Goal: Transaction & Acquisition: Purchase product/service

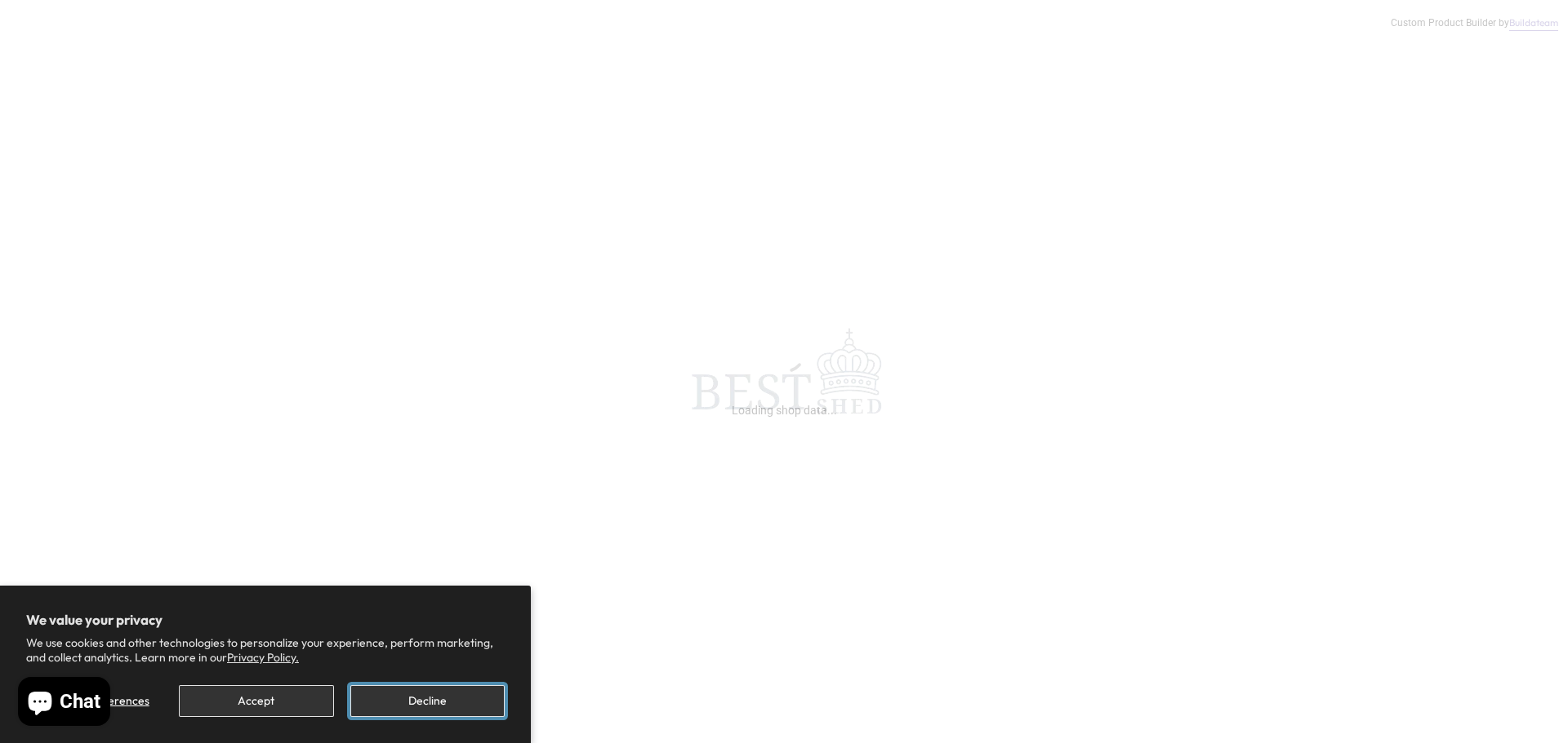
click at [423, 705] on button "Decline" at bounding box center [427, 702] width 154 height 32
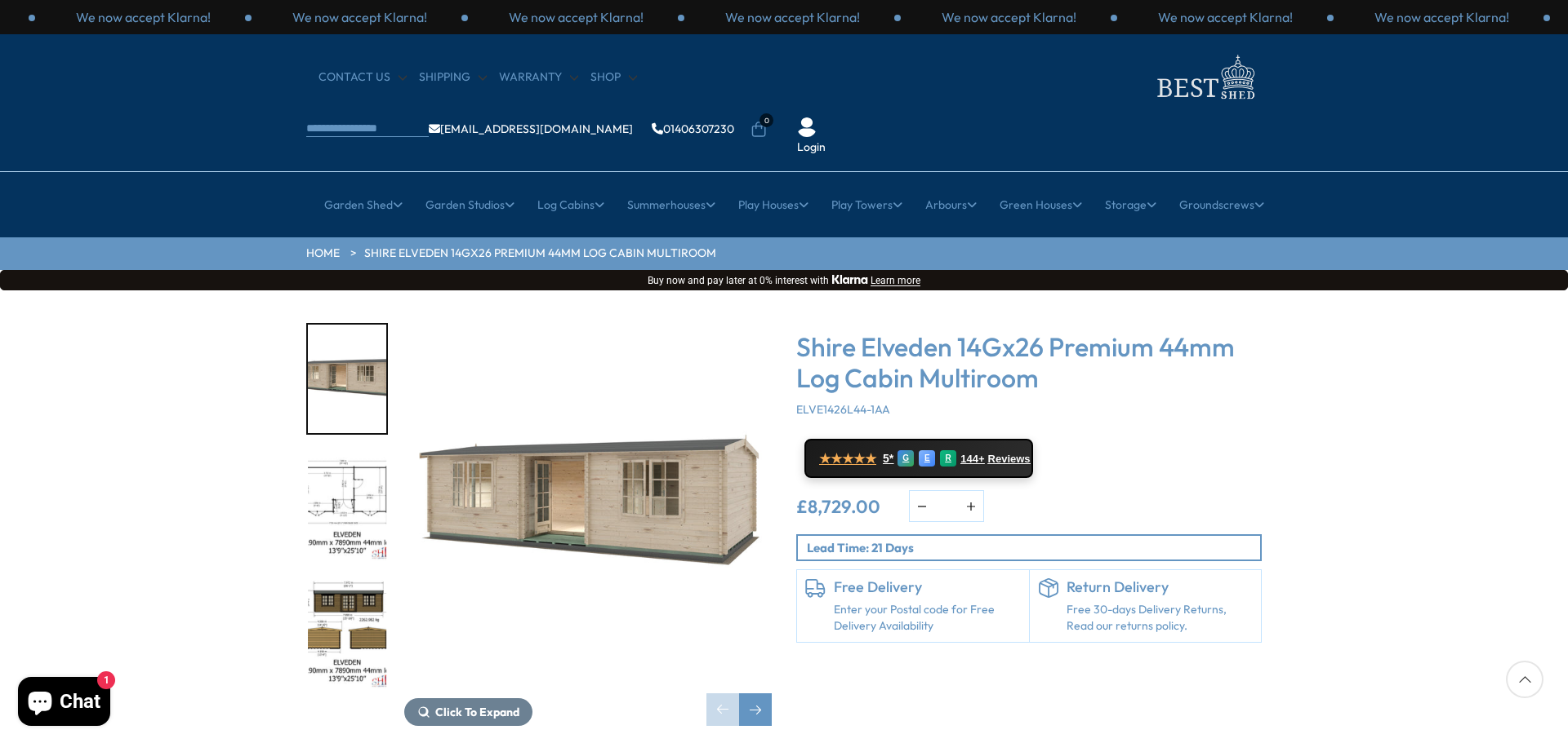
click at [367, 452] on img "2 / 10" at bounding box center [346, 506] width 78 height 108
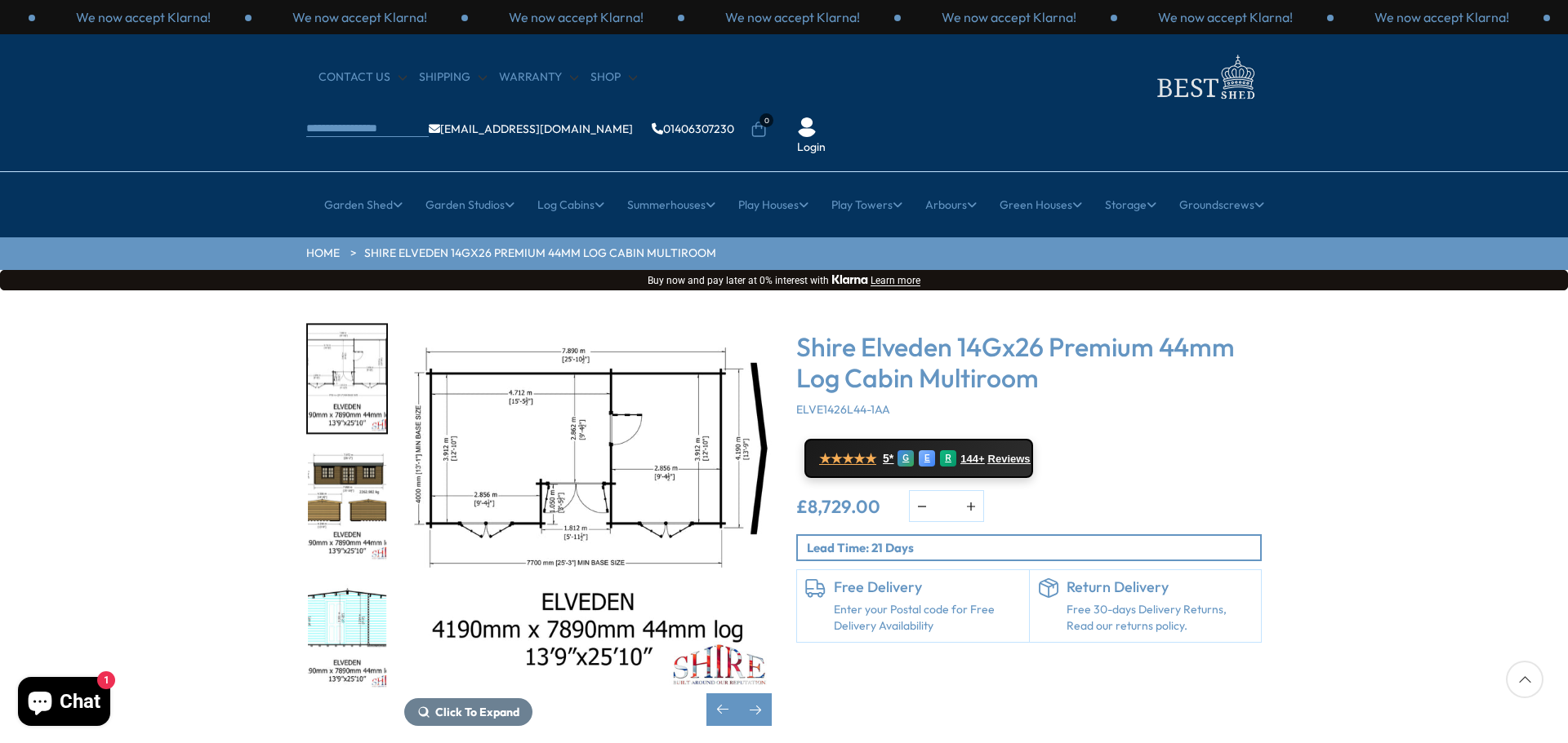
click at [368, 491] on img "3 / 10" at bounding box center [346, 506] width 78 height 108
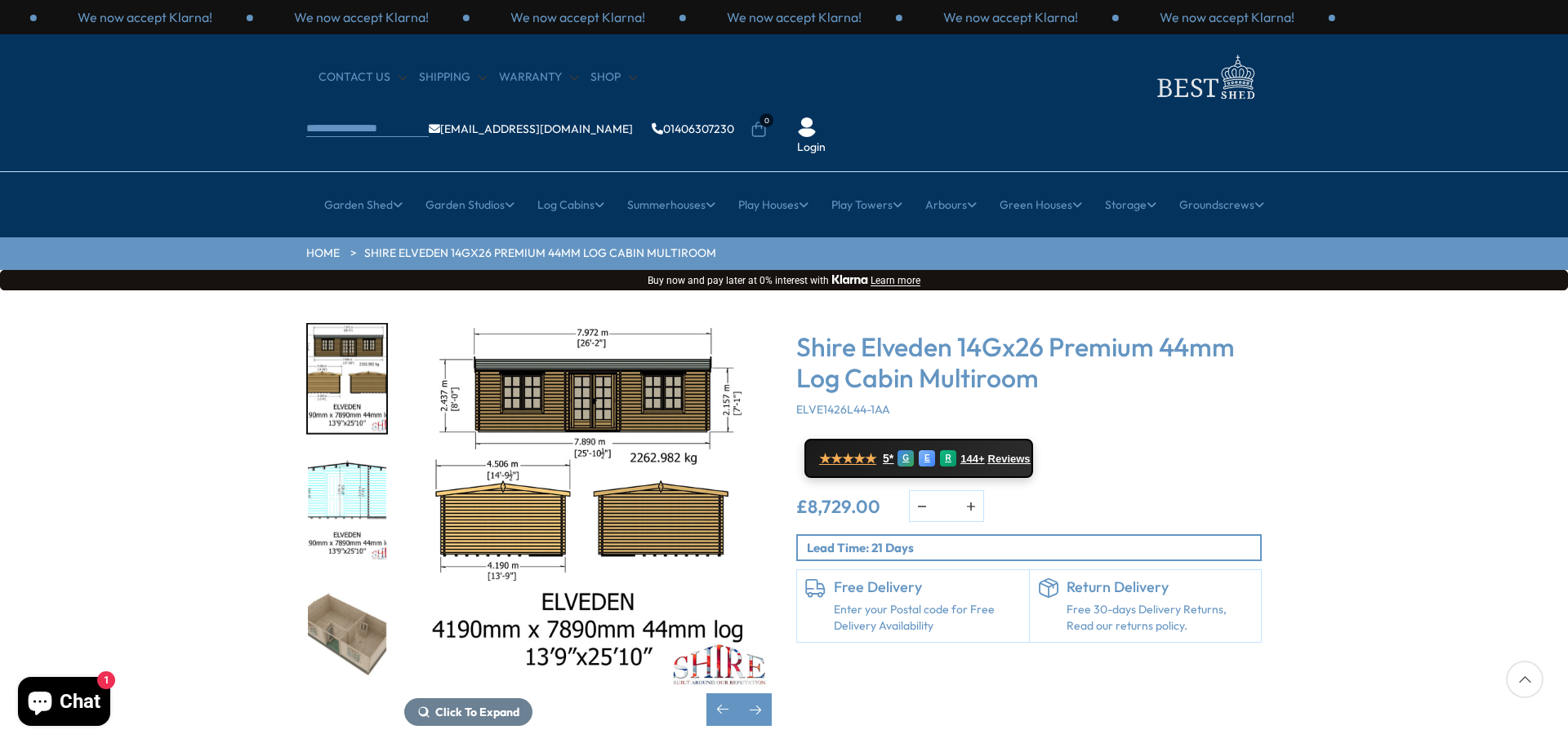
click at [351, 476] on img "4 / 10" at bounding box center [346, 506] width 78 height 108
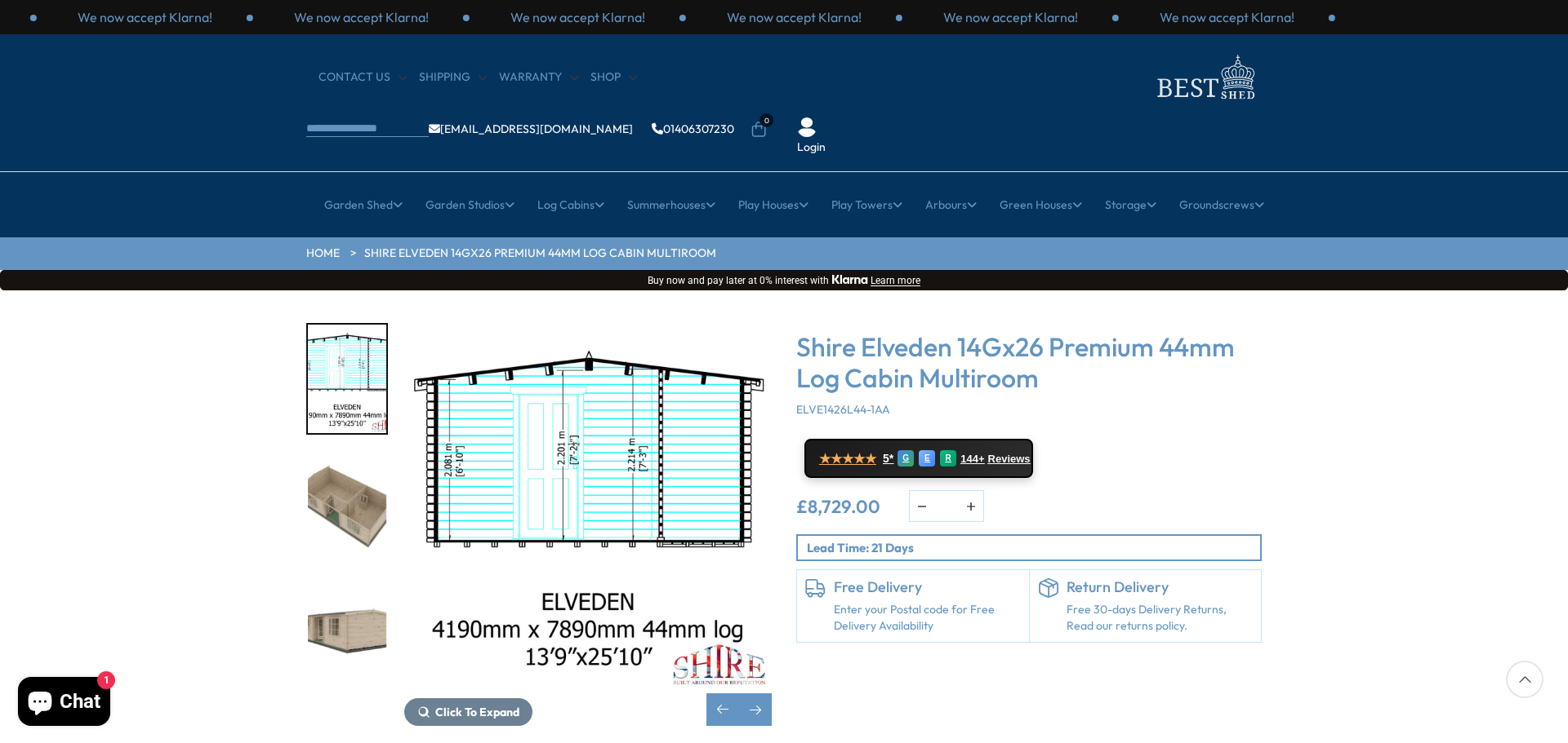
click at [341, 493] on img "5 / 10" at bounding box center [346, 506] width 78 height 108
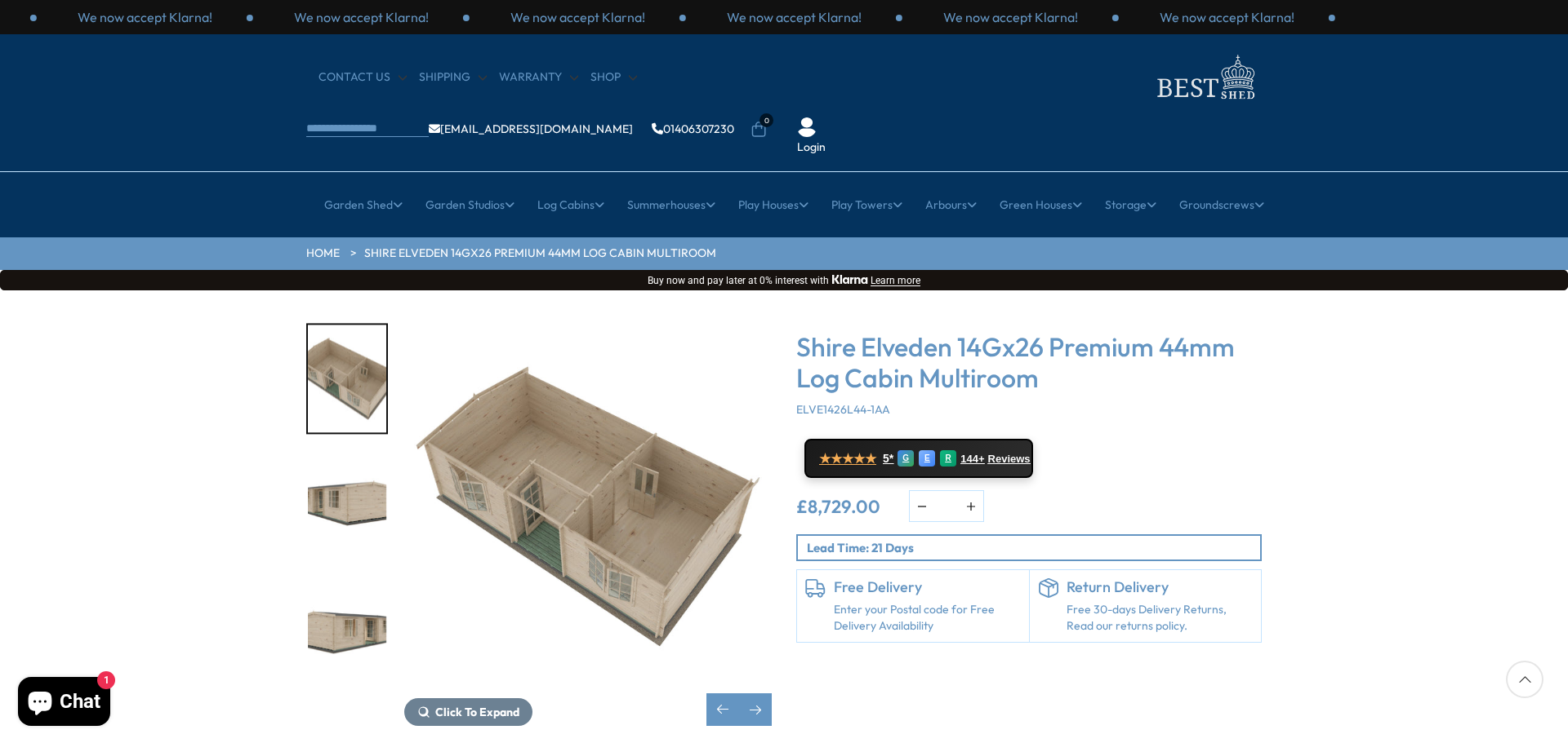
click at [360, 459] on img "6 / 10" at bounding box center [346, 506] width 78 height 108
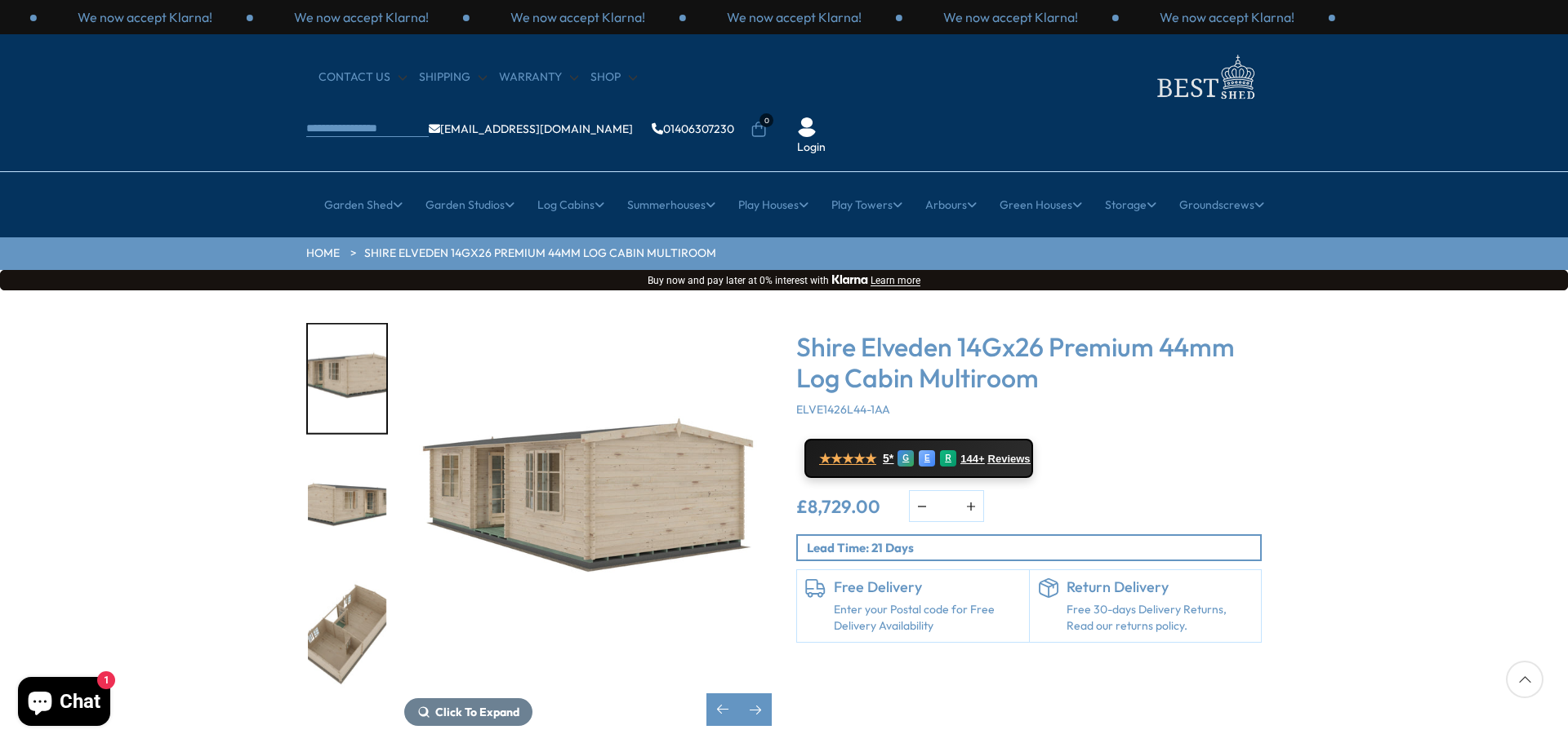
click at [348, 452] on img "7 / 10" at bounding box center [346, 506] width 78 height 108
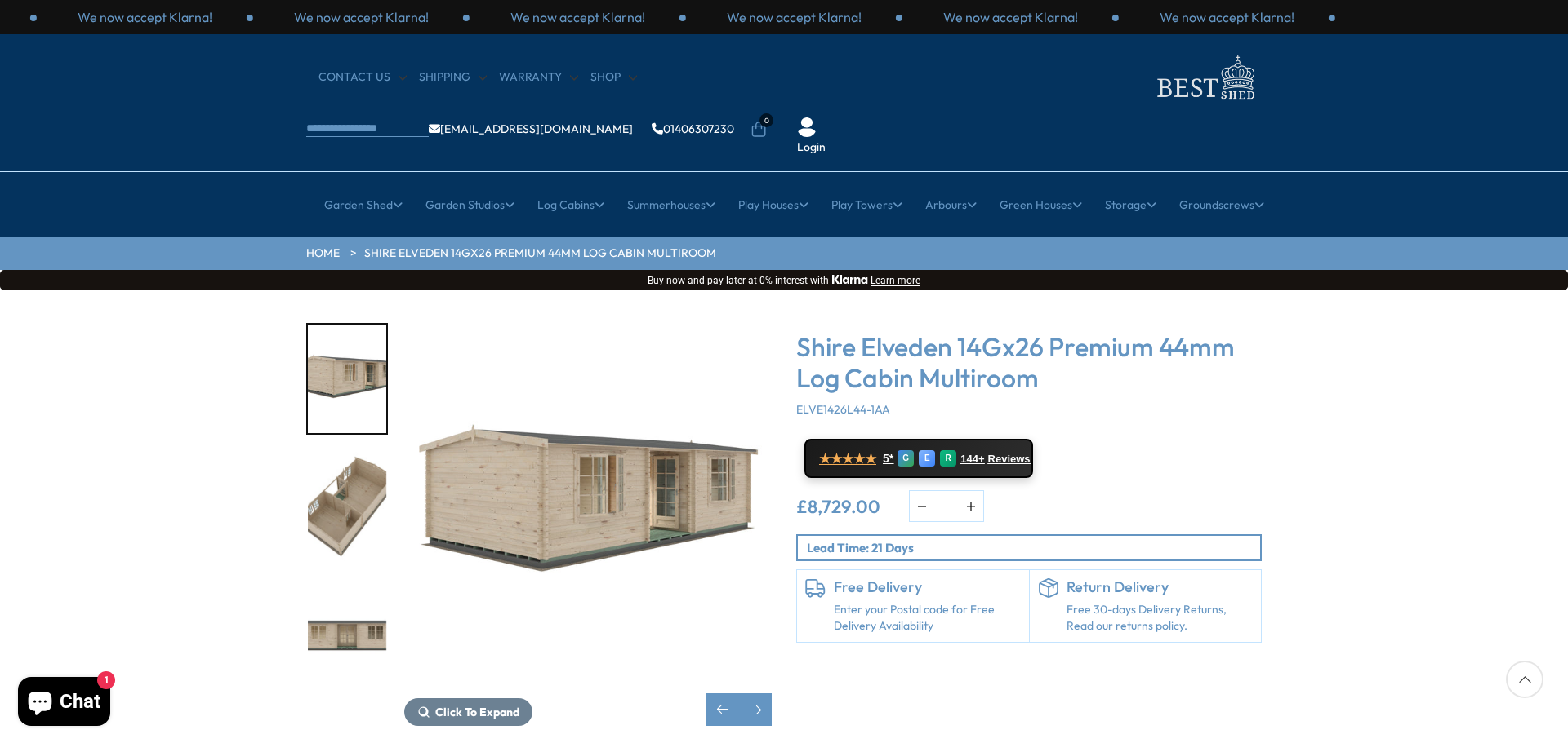
click at [351, 481] on img "8 / 10" at bounding box center [346, 506] width 78 height 108
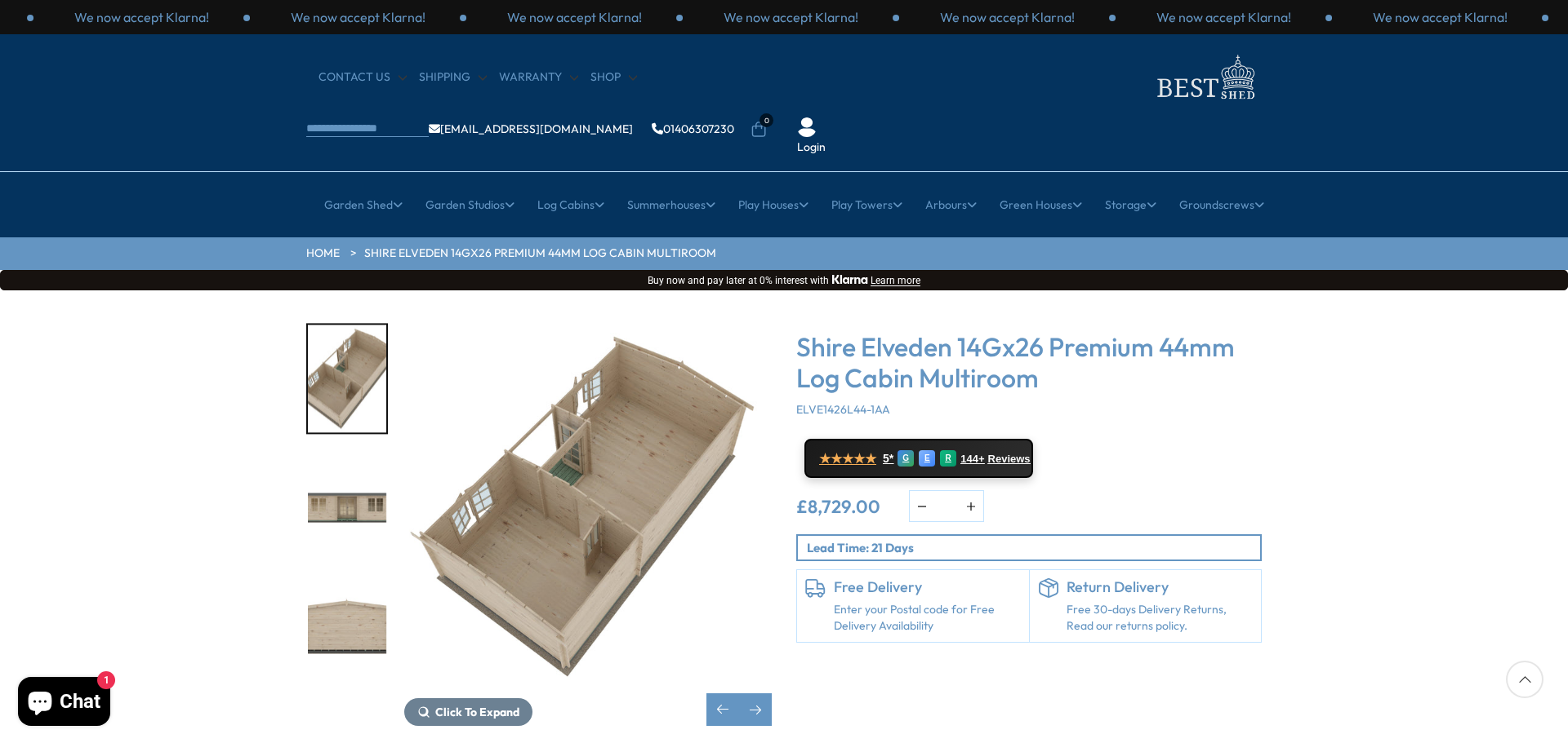
click at [355, 482] on img "9 / 10" at bounding box center [346, 506] width 78 height 108
